Goal: Information Seeking & Learning: Learn about a topic

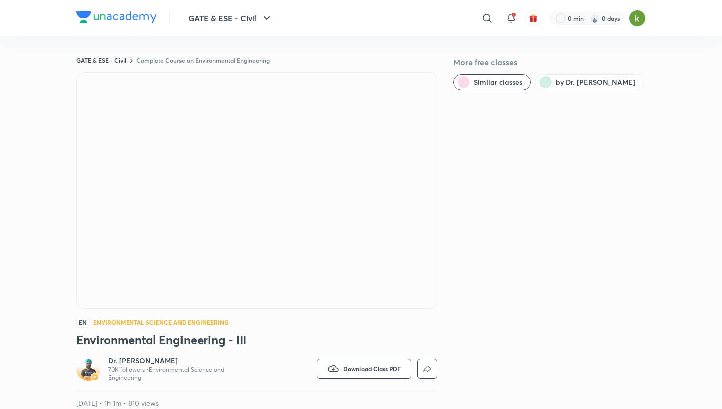
scroll to position [412, 0]
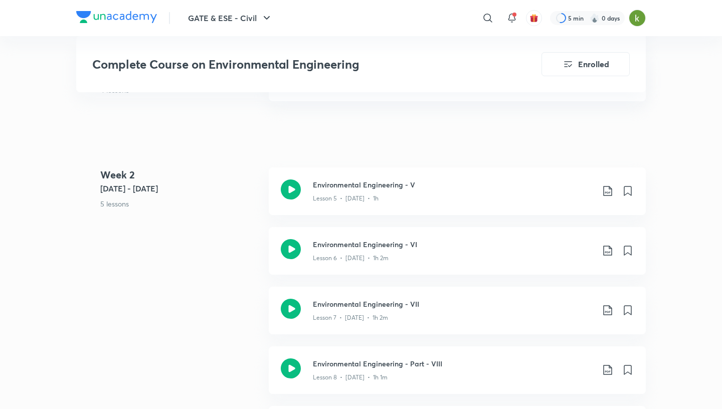
scroll to position [823, 0]
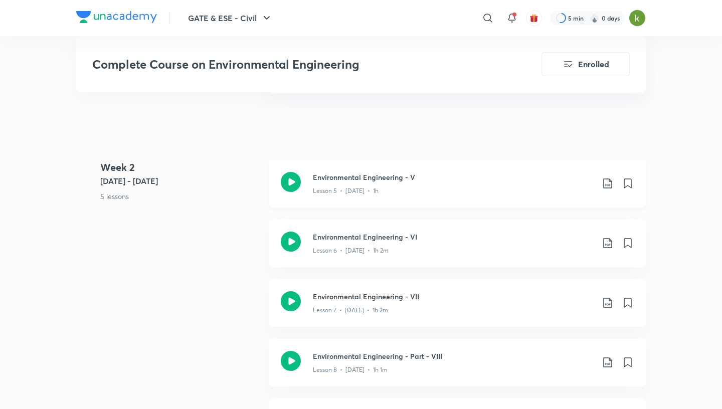
click at [292, 182] on icon at bounding box center [291, 182] width 20 height 20
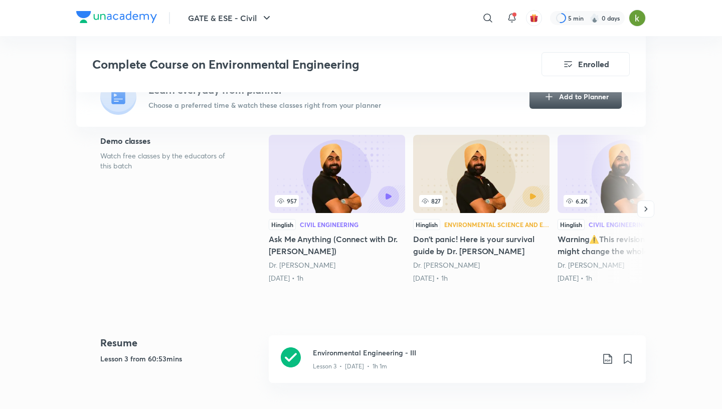
scroll to position [104, 0]
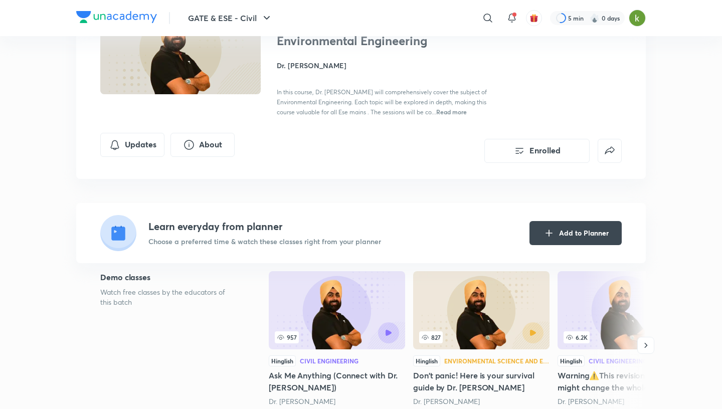
click at [316, 63] on h4 "Dr. Jaspal Singh" at bounding box center [389, 65] width 224 height 11
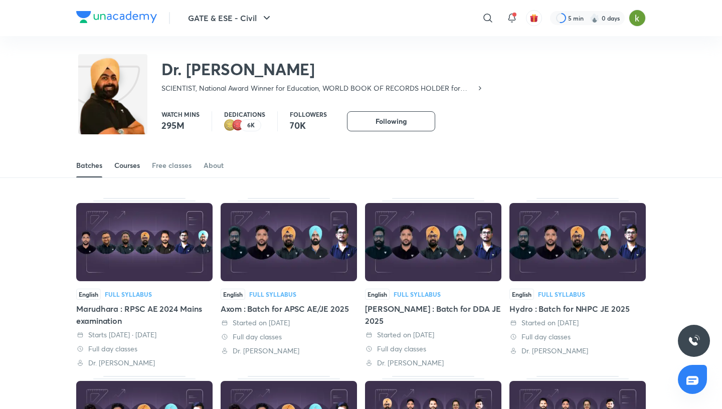
click at [134, 164] on div "Courses" at bounding box center [127, 165] width 26 height 10
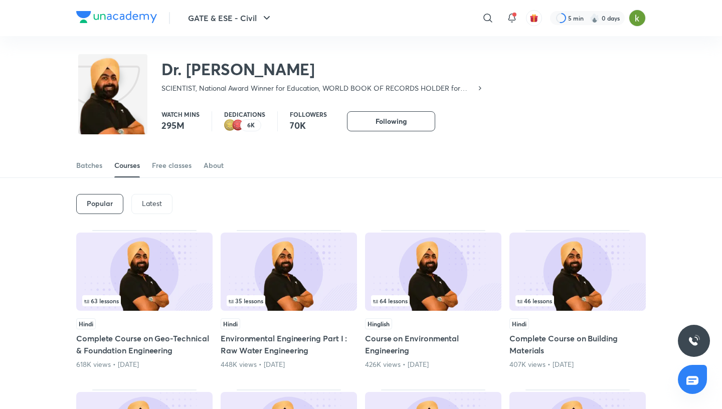
click at [154, 202] on p "Latest" at bounding box center [152, 203] width 20 height 8
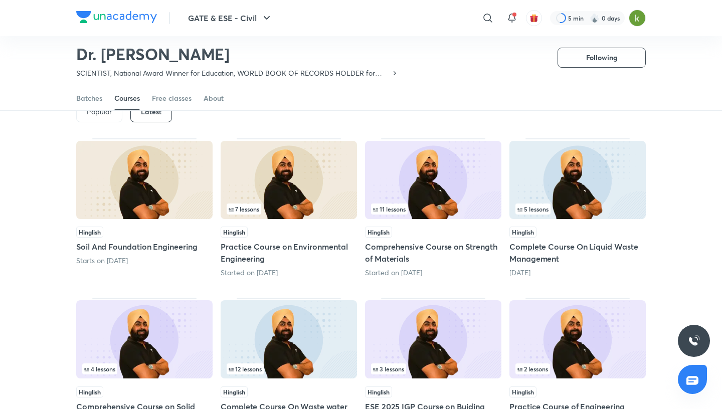
scroll to position [70, 0]
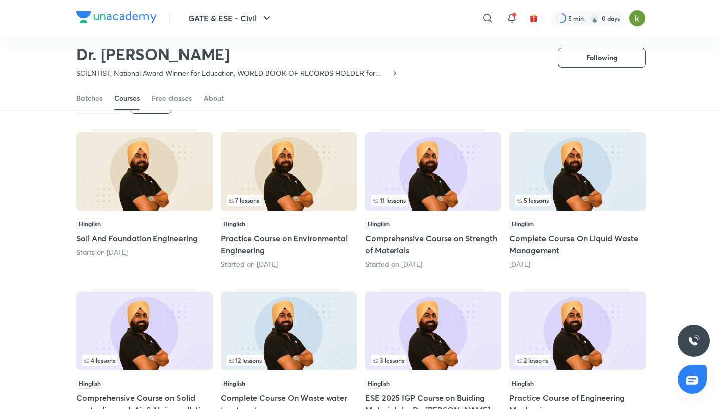
click at [444, 196] on div "11 lessons" at bounding box center [433, 200] width 124 height 11
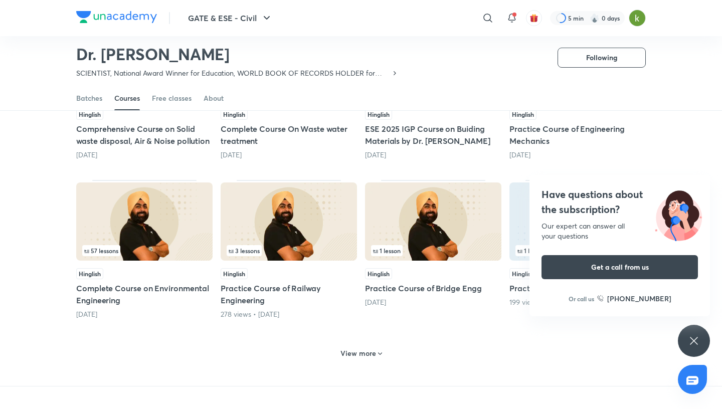
scroll to position [330, 0]
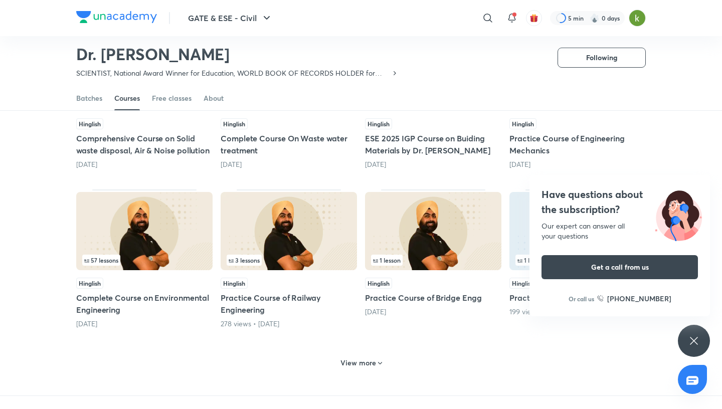
click at [698, 341] on icon at bounding box center [693, 341] width 12 height 12
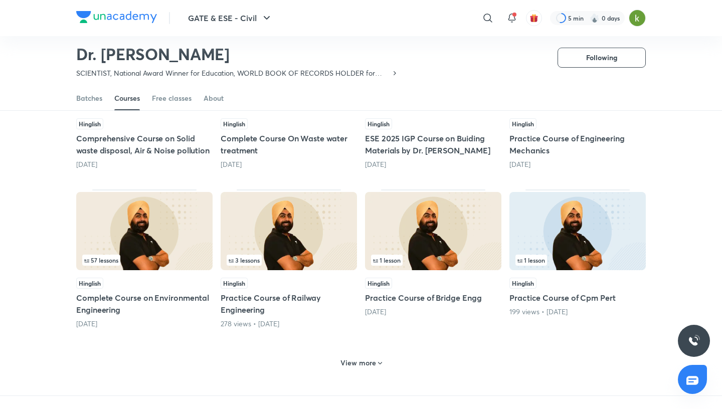
click at [586, 210] on img at bounding box center [577, 231] width 136 height 78
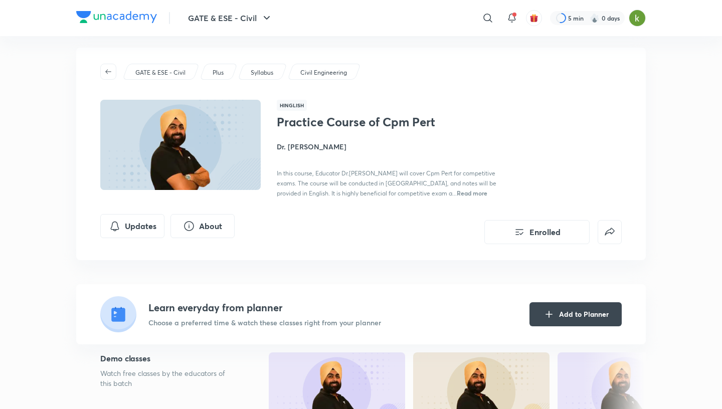
scroll to position [12, 0]
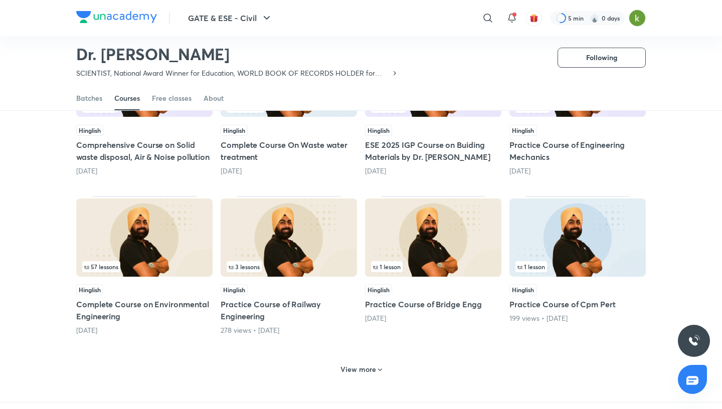
scroll to position [328, 0]
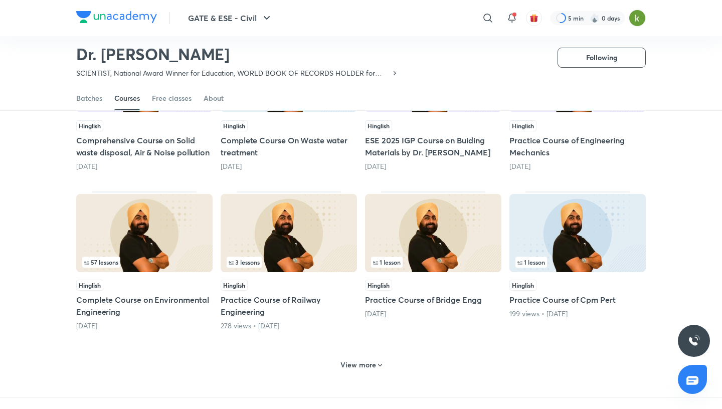
click at [564, 243] on img at bounding box center [577, 233] width 136 height 78
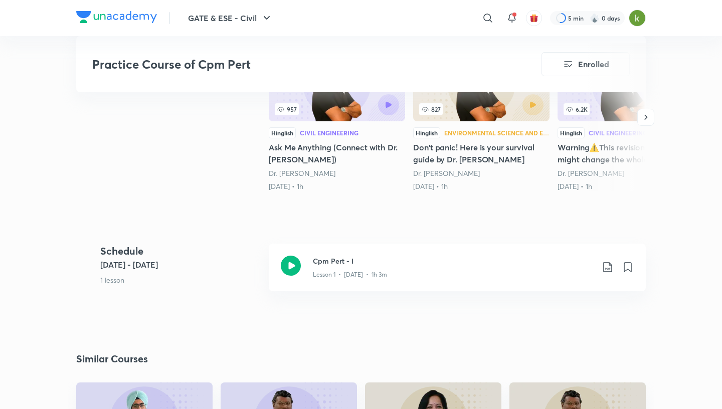
scroll to position [324, 0]
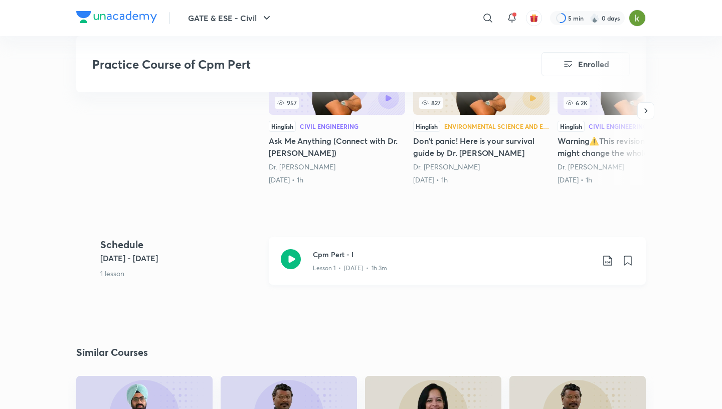
click at [291, 262] on icon at bounding box center [291, 259] width 20 height 20
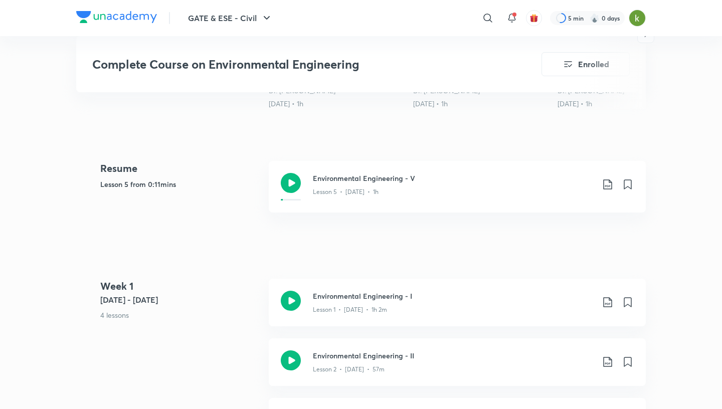
scroll to position [422, 0]
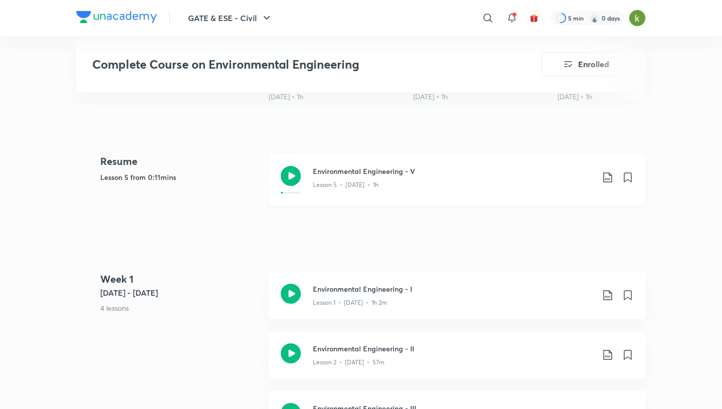
click at [285, 173] on icon at bounding box center [291, 176] width 20 height 20
